Goal: Navigation & Orientation: Go to known website

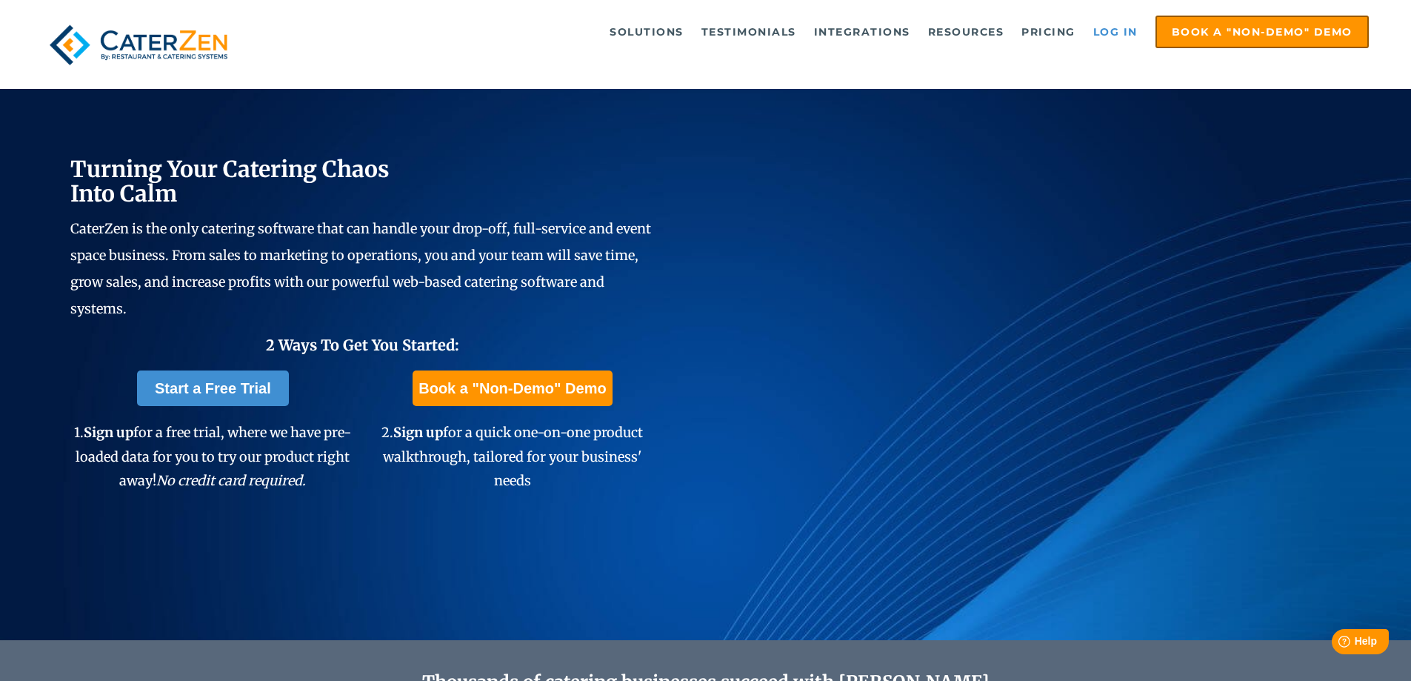
click at [1105, 39] on link "Log in" at bounding box center [1115, 32] width 59 height 30
